Goal: Check status: Check status

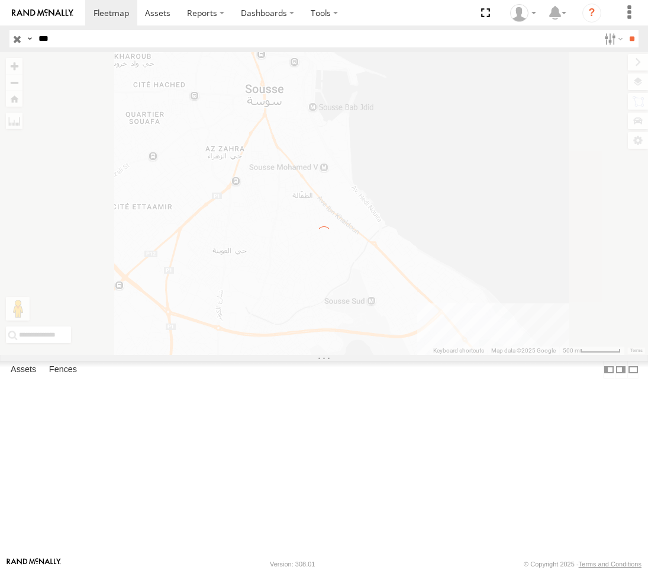
select select "**********"
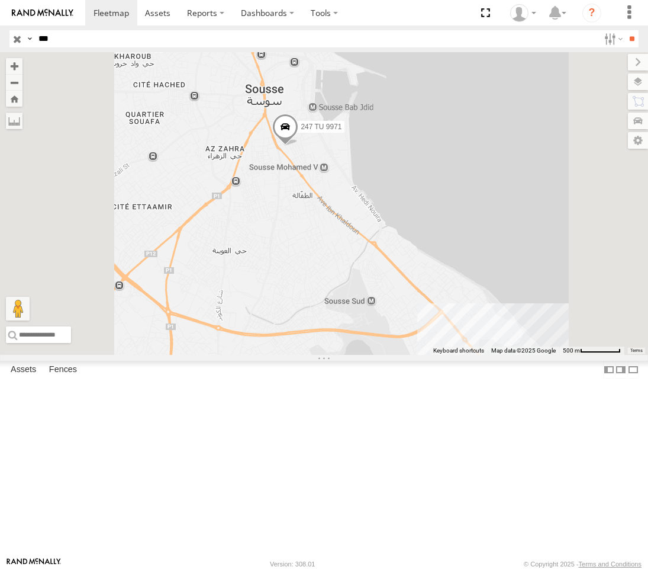
click at [0, 0] on div "Nabeul branch" at bounding box center [0, 0] width 0 height 0
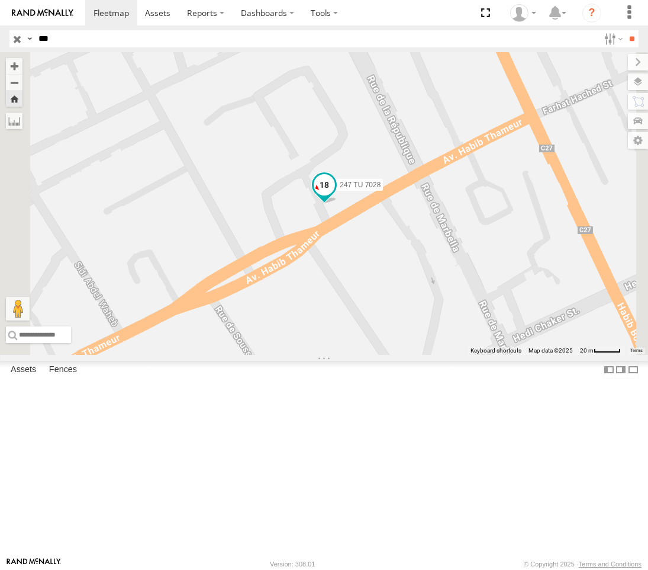
click at [335, 195] on span at bounding box center [324, 183] width 21 height 21
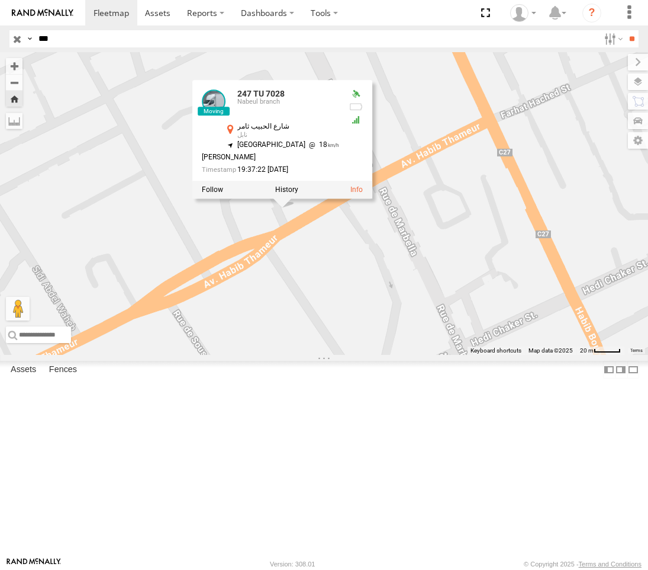
drag, startPoint x: 601, startPoint y: 333, endPoint x: 559, endPoint y: 338, distance: 42.4
click at [559, 338] on div "247 TU 7028 247 TU 7028 Nabeul branch شارع [GEOGRAPHIC_DATA] , 10.73219 [GEOGRA…" at bounding box center [324, 203] width 648 height 303
click at [0, 0] on div "247 TU 7028 [GEOGRAPHIC_DATA] branch شارع الحبيب ثامر نابل 36.45322 10.73219 24…" at bounding box center [0, 0] width 0 height 0
click at [0, 0] on div at bounding box center [0, 0] width 0 height 0
click at [0, 0] on div "247 TU 7028" at bounding box center [0, 0] width 0 height 0
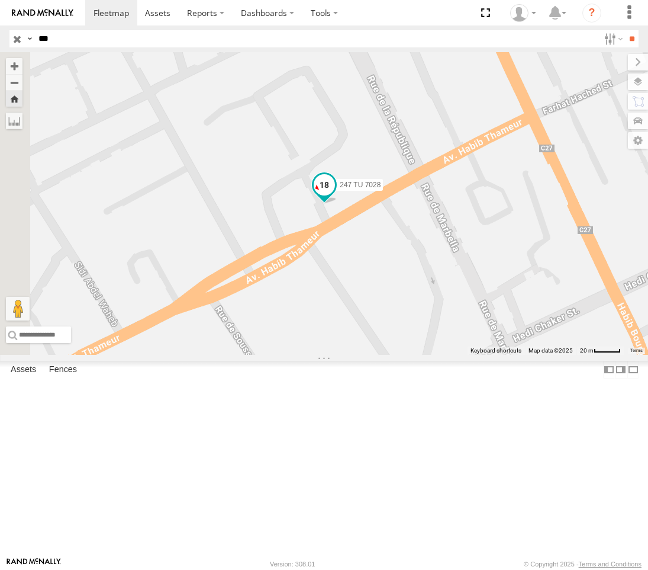
click at [338, 203] on span at bounding box center [324, 187] width 26 height 32
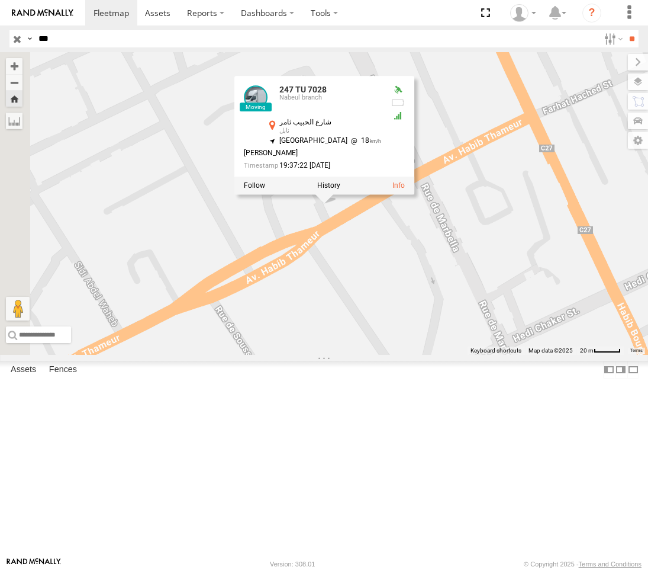
click at [0, 0] on div "247 TU 7028 [GEOGRAPHIC_DATA] branch شارع الحبيب ثامر نابل 36.45322 10.73219 24…" at bounding box center [0, 0] width 0 height 0
